Goal: Task Accomplishment & Management: Manage account settings

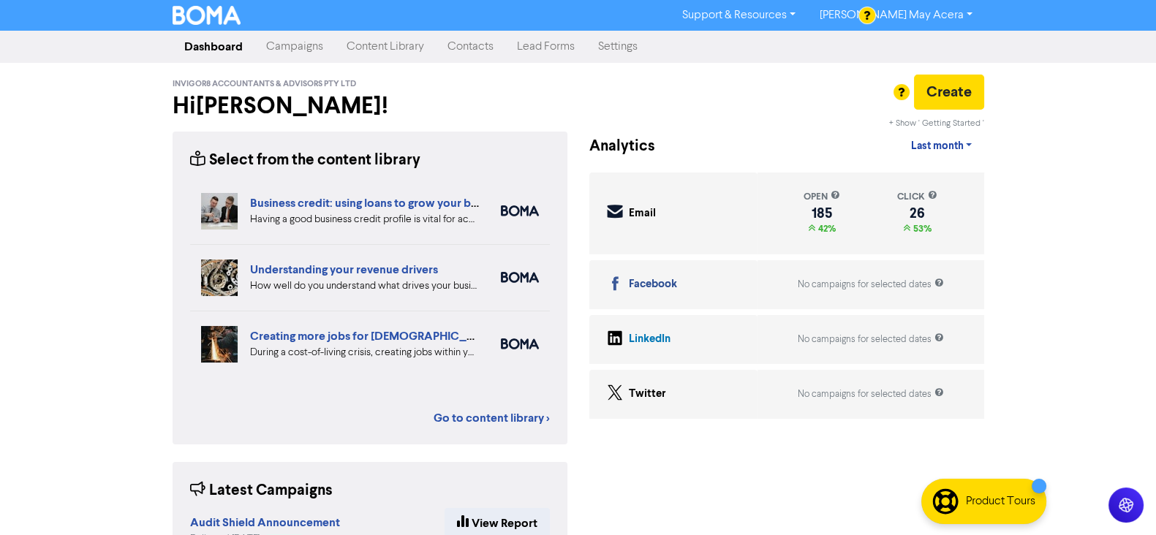
click at [479, 42] on link "Contacts" at bounding box center [470, 46] width 69 height 29
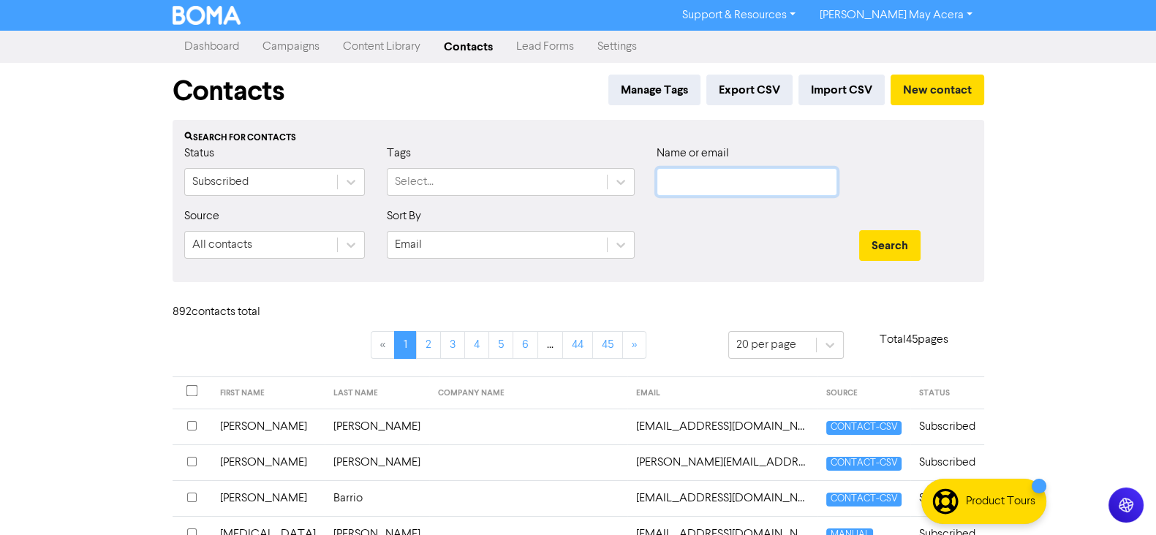
click at [688, 188] on input "text" at bounding box center [747, 182] width 181 height 28
type input "[PERSON_NAME]"
click at [859, 230] on button "Search" at bounding box center [889, 245] width 61 height 31
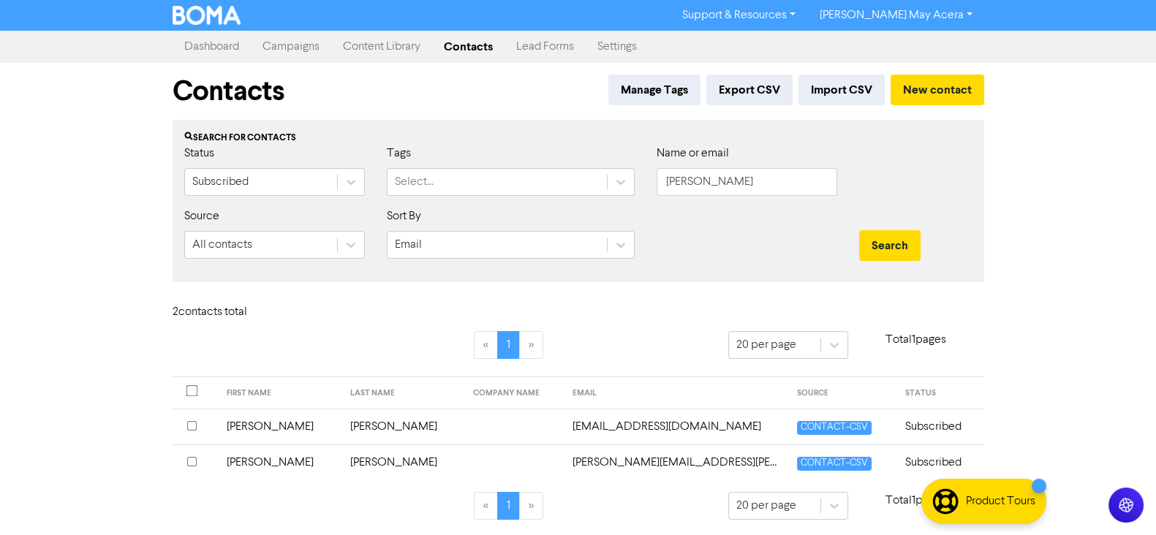
click at [192, 424] on input "checkbox" at bounding box center [192, 426] width 10 height 10
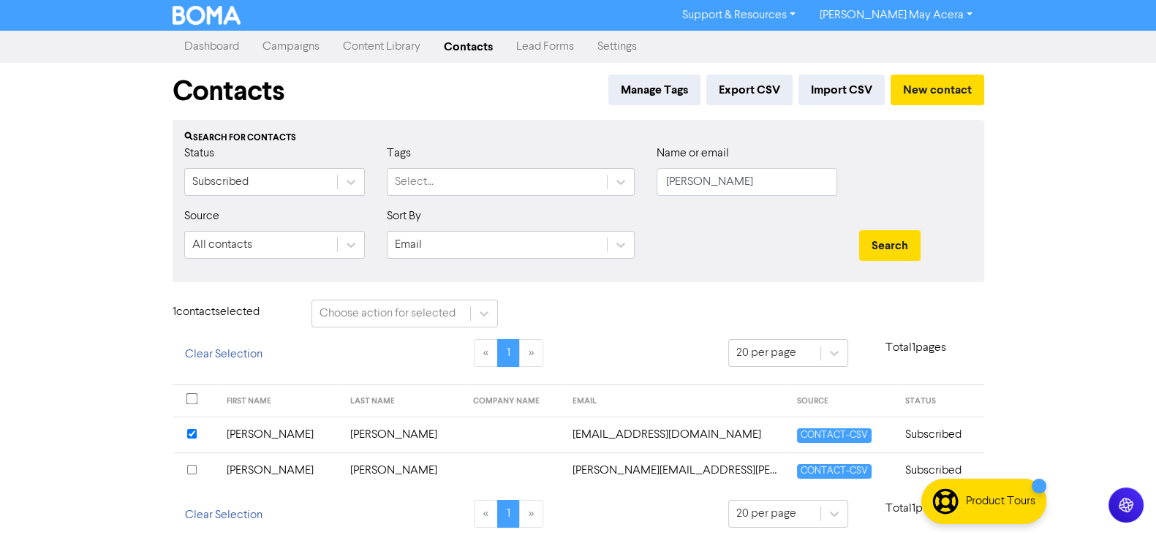
click at [189, 470] on input "checkbox" at bounding box center [192, 470] width 10 height 10
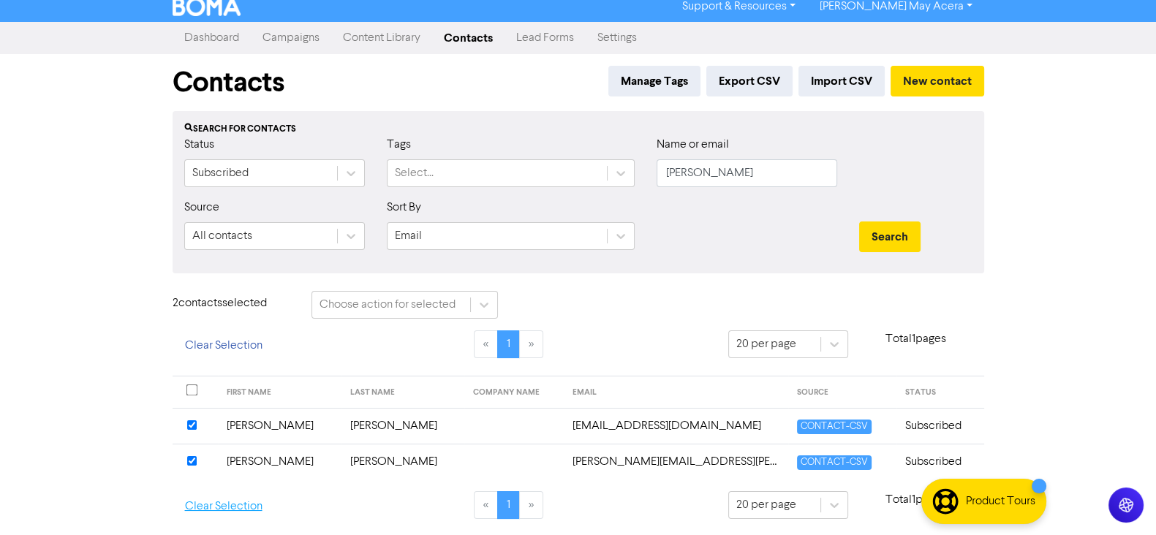
click at [192, 508] on button "Clear Selection" at bounding box center [224, 507] width 102 height 31
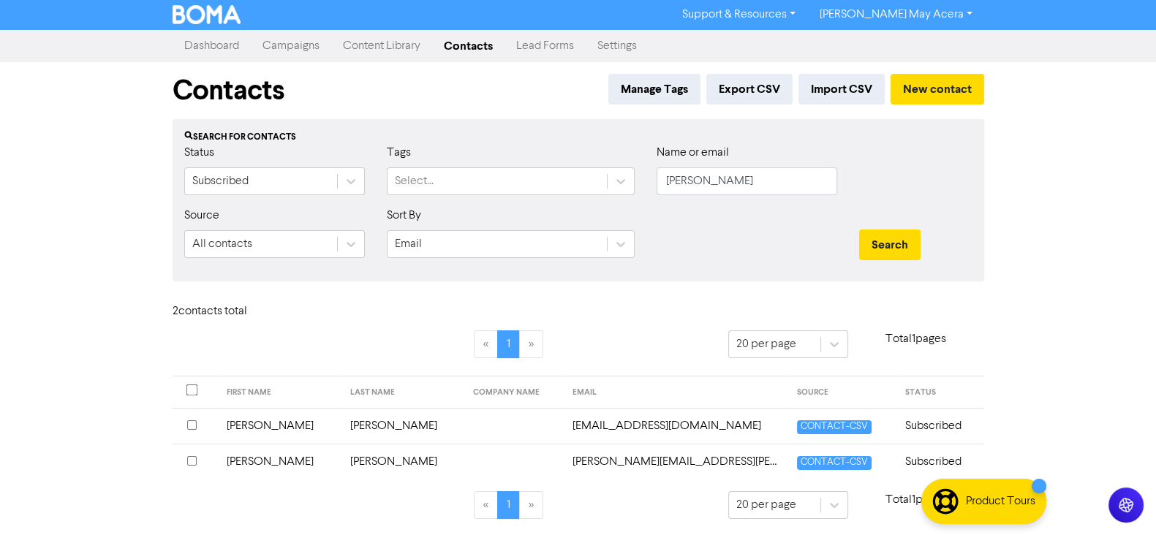
click at [284, 424] on td "[PERSON_NAME]" at bounding box center [280, 426] width 124 height 36
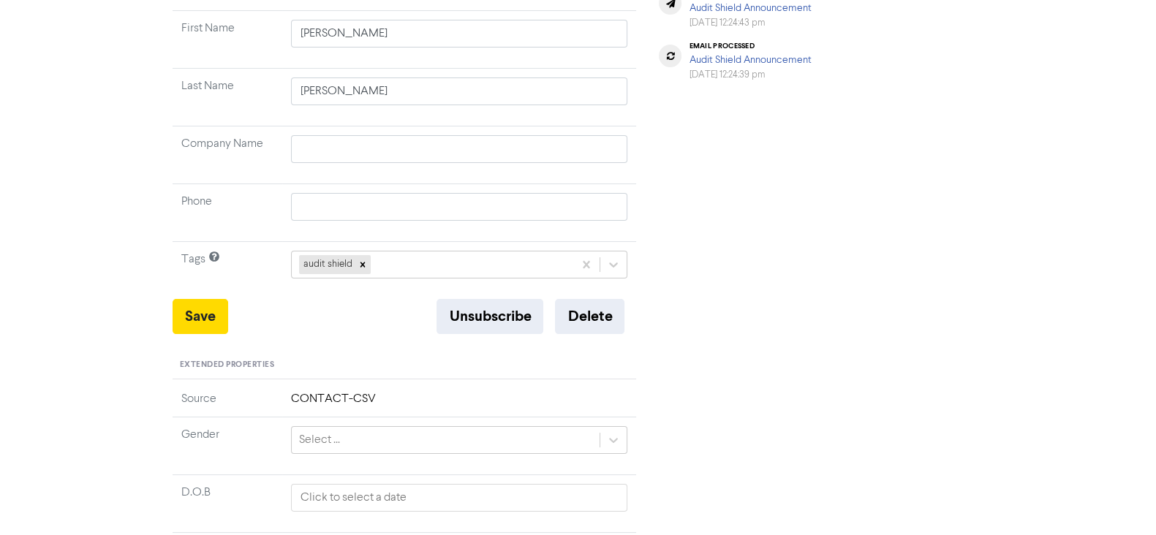
scroll to position [182, 0]
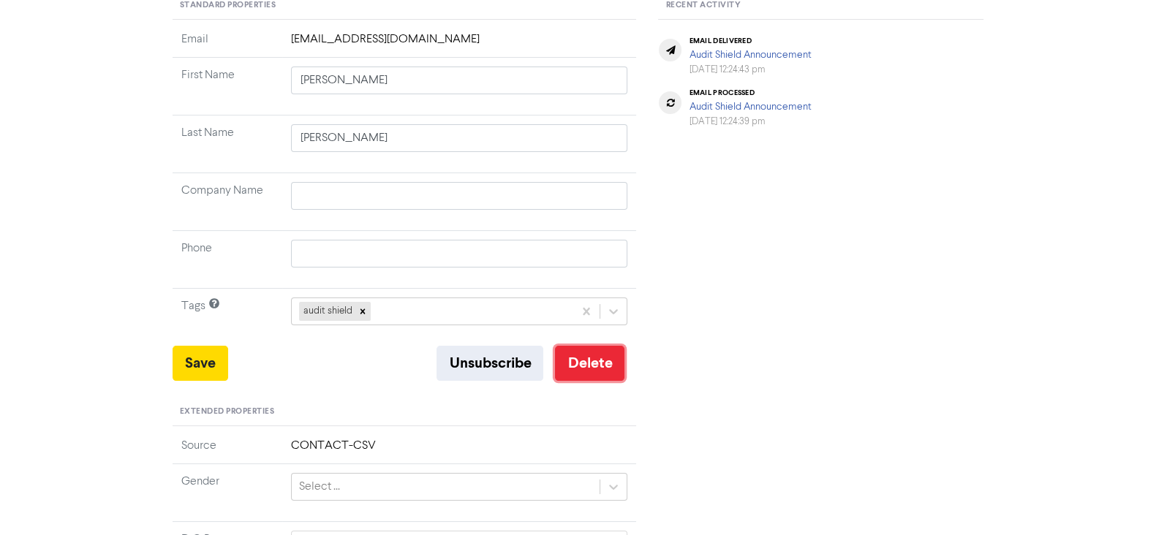
click at [592, 369] on button "Delete" at bounding box center [589, 363] width 69 height 35
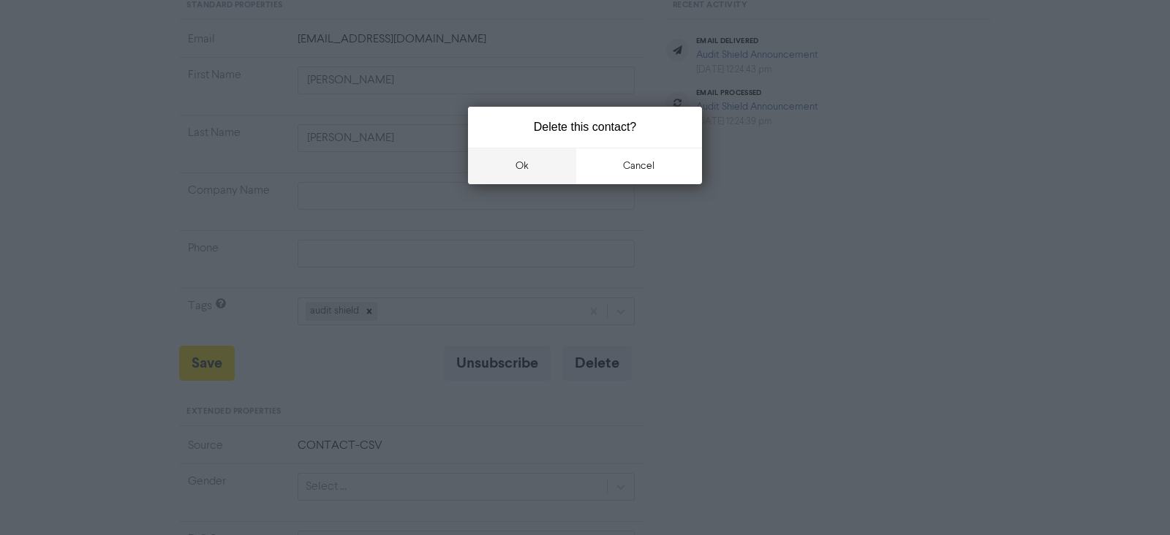
click at [543, 171] on button "ok" at bounding box center [522, 166] width 108 height 37
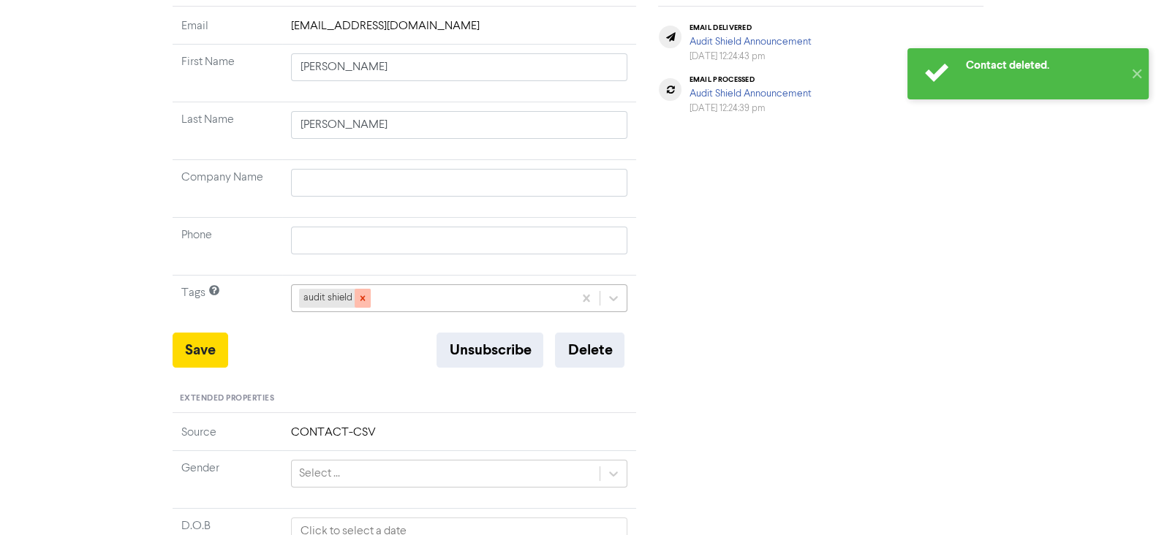
click at [367, 297] on div at bounding box center [363, 298] width 16 height 19
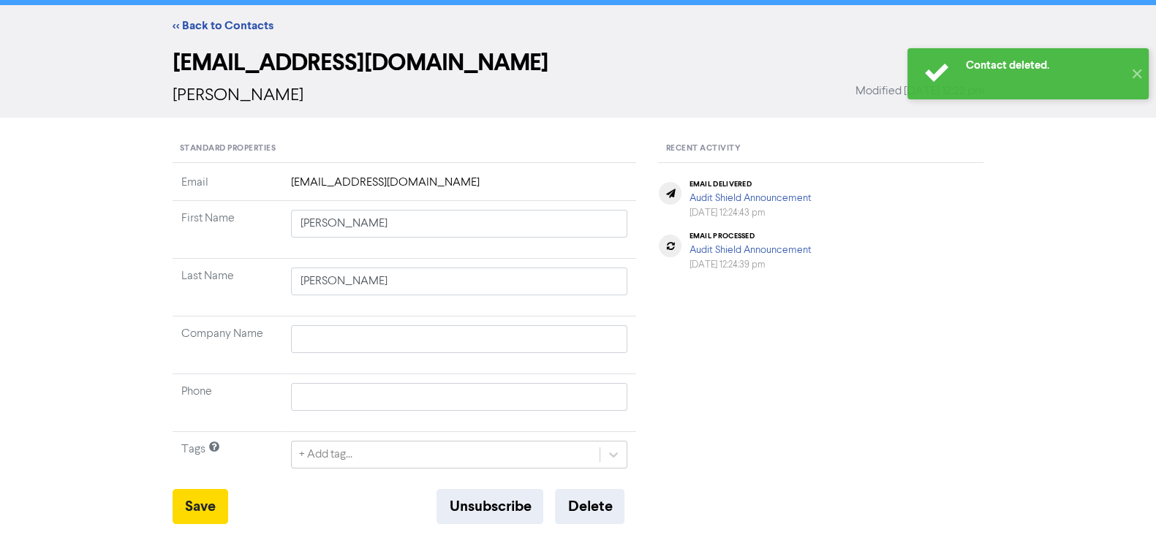
scroll to position [0, 0]
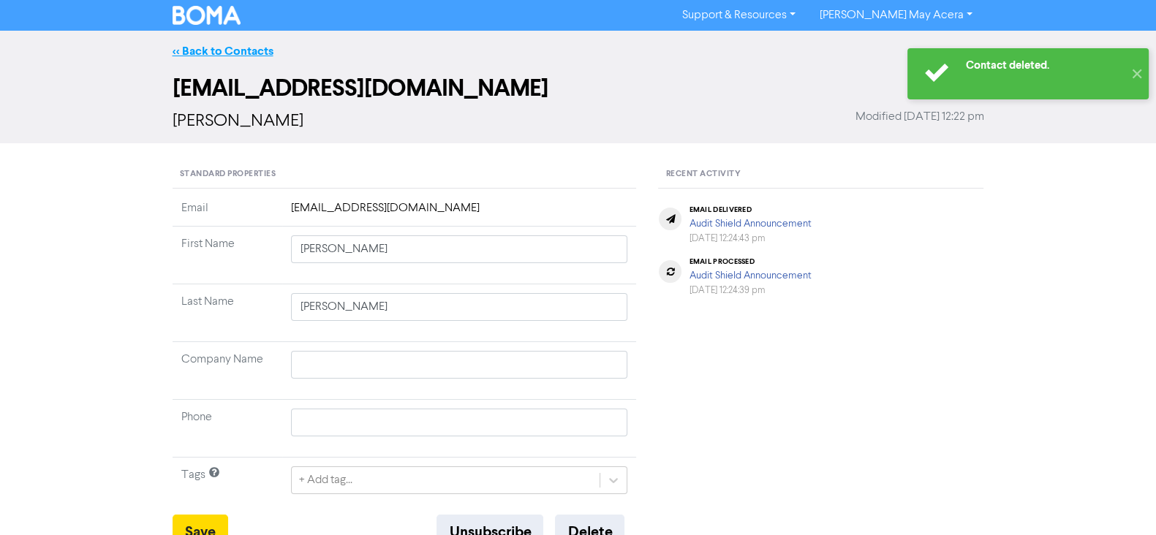
click at [220, 53] on link "<< Back to Contacts" at bounding box center [223, 51] width 101 height 15
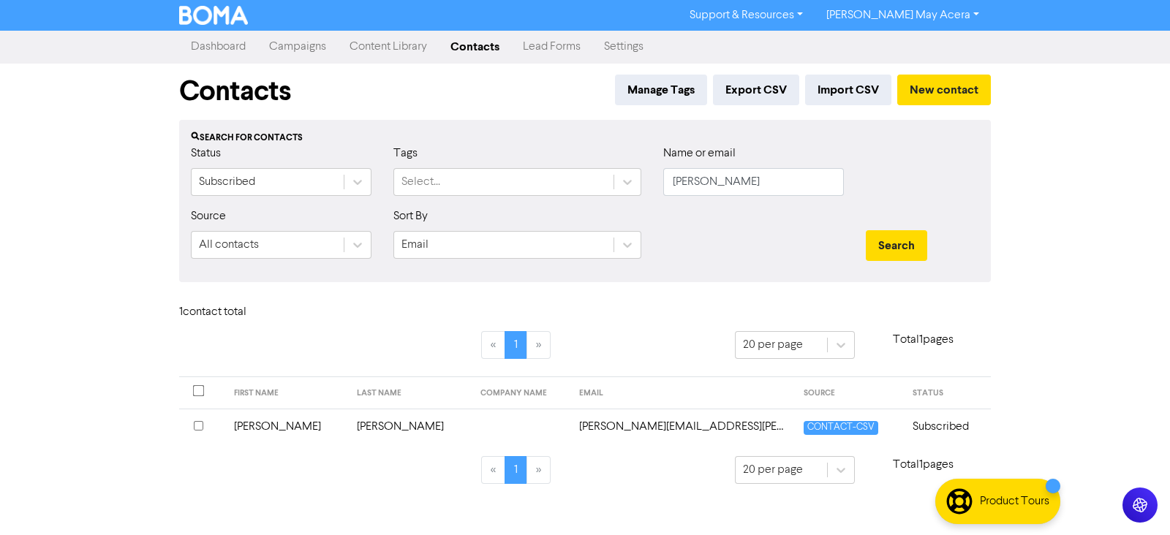
click at [244, 426] on td "[PERSON_NAME]" at bounding box center [287, 427] width 124 height 36
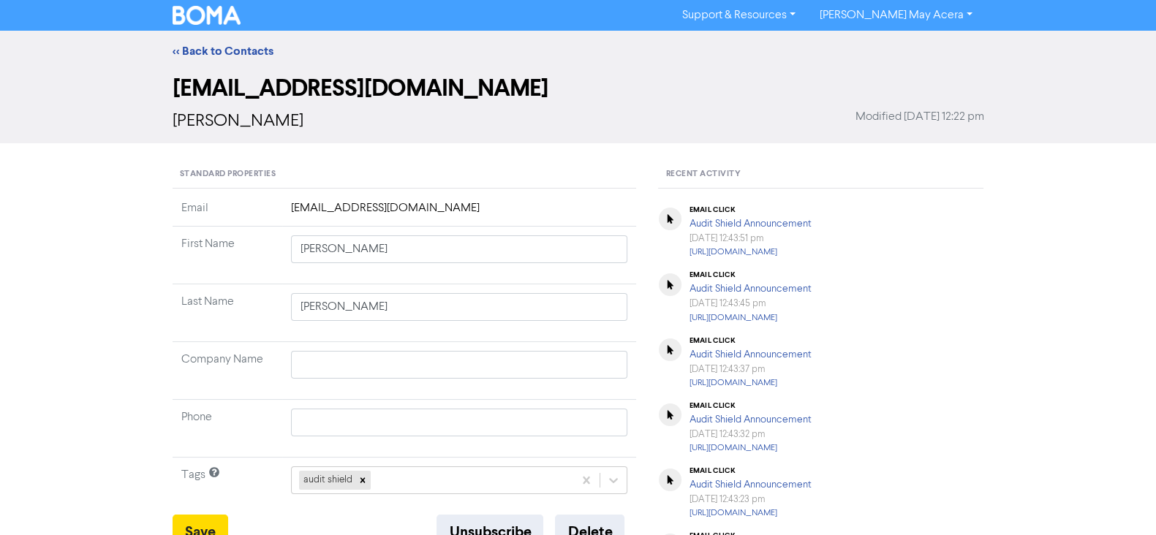
type input "[PERSON_NAME]"
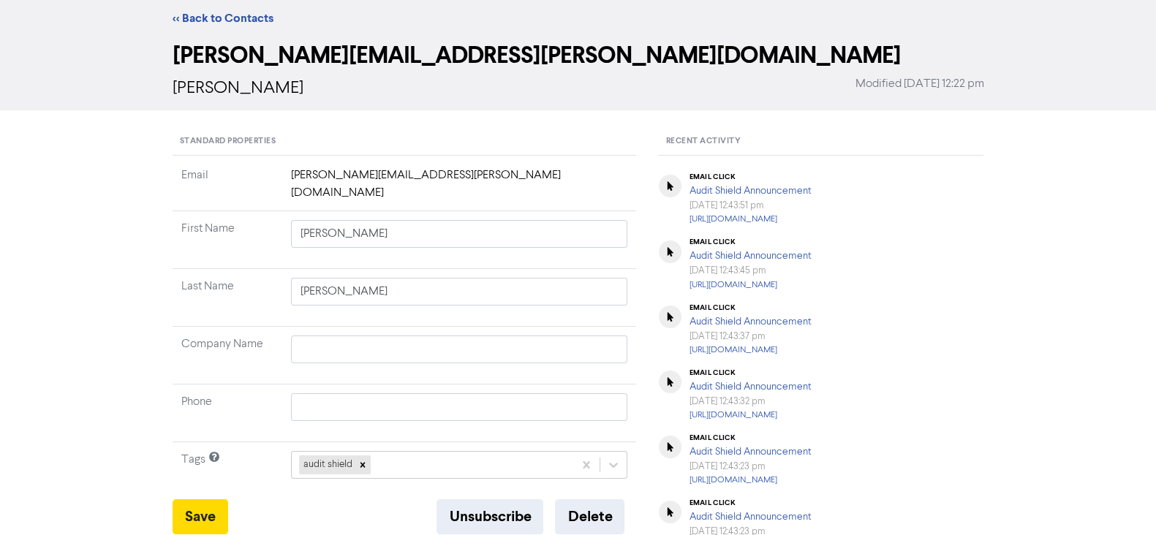
scroll to position [182, 0]
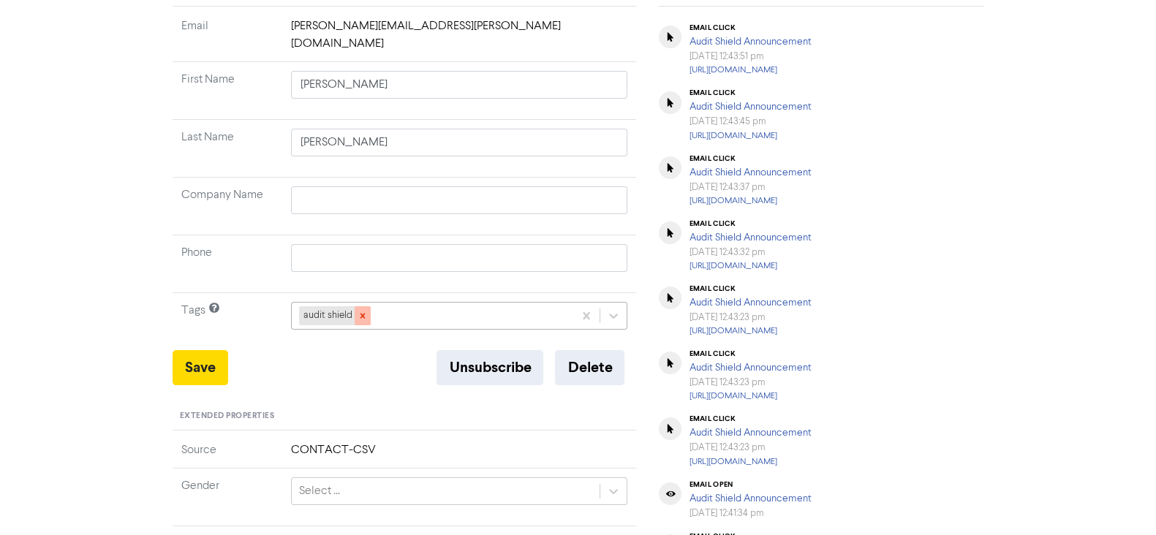
click at [363, 311] on icon at bounding box center [363, 316] width 10 height 10
click at [572, 354] on button "Delete" at bounding box center [589, 367] width 69 height 35
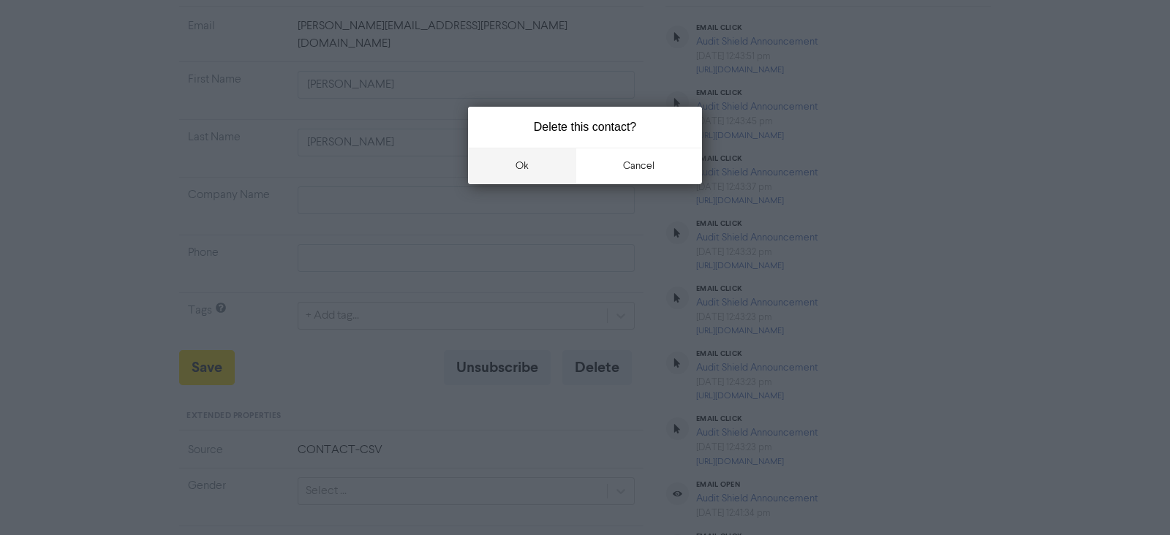
click at [527, 167] on button "ok" at bounding box center [522, 166] width 108 height 37
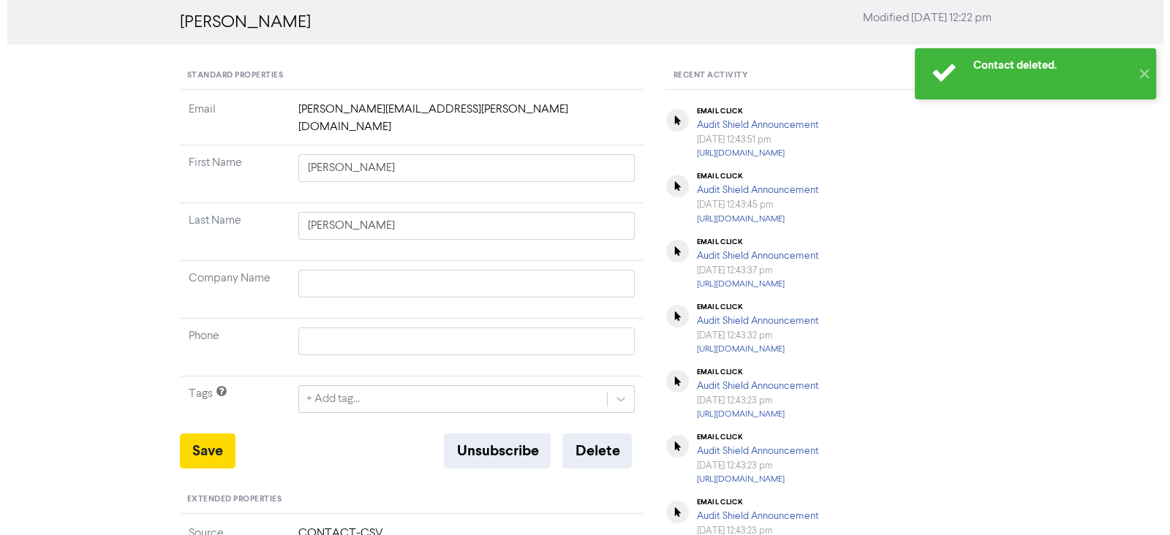
scroll to position [0, 0]
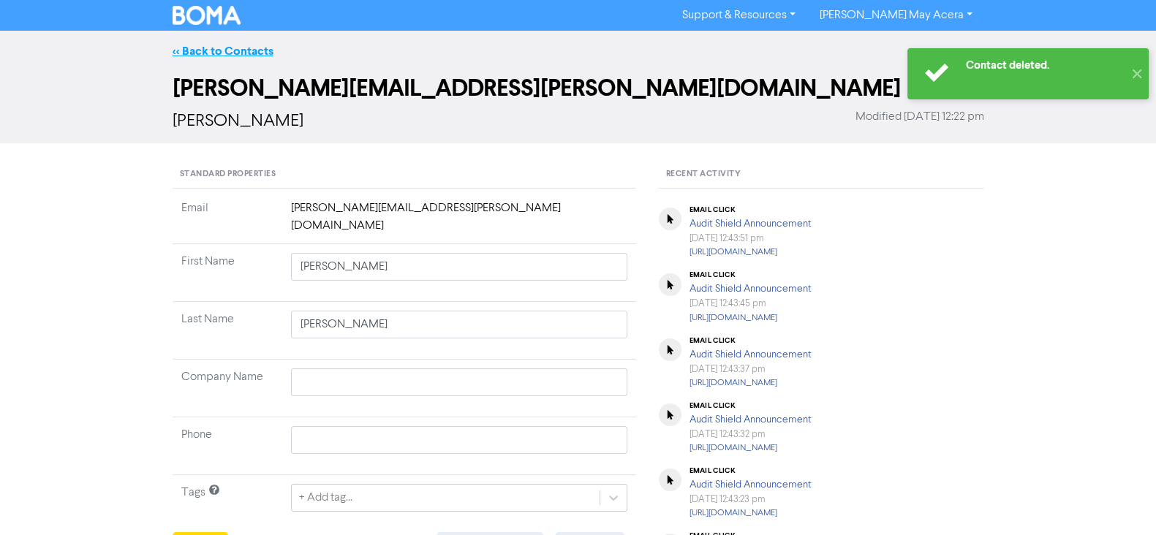
click at [190, 51] on link "<< Back to Contacts" at bounding box center [223, 51] width 101 height 15
